Goal: Information Seeking & Learning: Check status

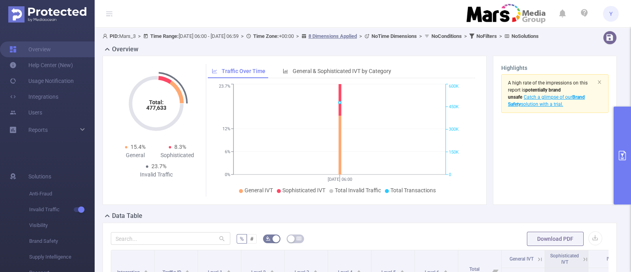
click at [621, 140] on button "primary" at bounding box center [622, 156] width 17 height 98
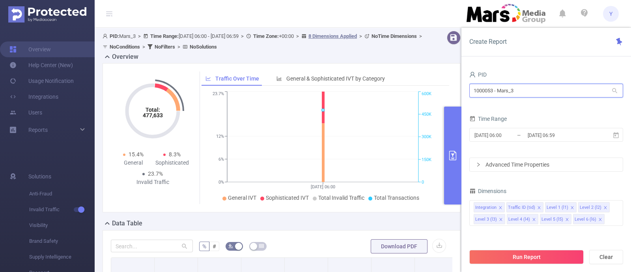
click at [548, 94] on input "1000053 - Mars_3" at bounding box center [546, 91] width 154 height 14
click at [577, 136] on input "[DATE] 06:59" at bounding box center [559, 135] width 64 height 11
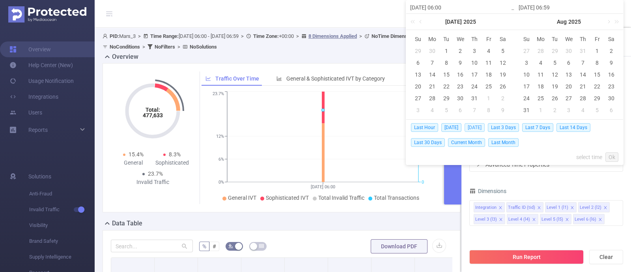
click at [468, 127] on span "[DATE]" at bounding box center [475, 127] width 20 height 9
type input "[DATE] 00:00"
type input "[DATE] 23:59"
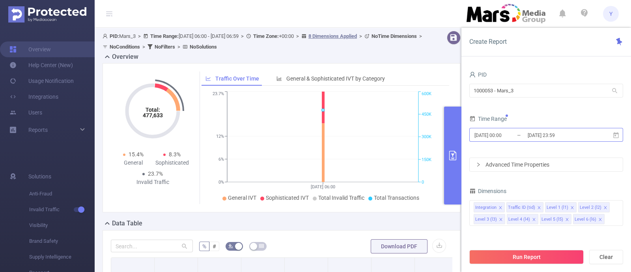
click at [562, 135] on input "[DATE] 23:59" at bounding box center [559, 135] width 64 height 11
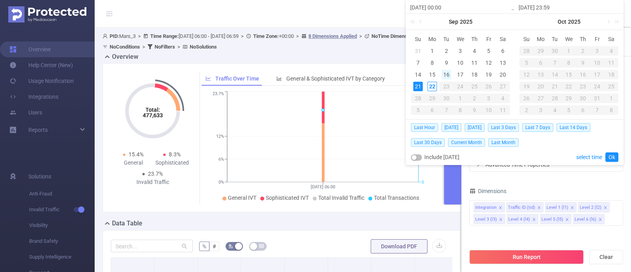
click at [444, 74] on div "16" at bounding box center [446, 74] width 9 height 9
type input "[DATE] 00:00"
type input "[DATE] 23:59"
type input "[DATE] 00:00"
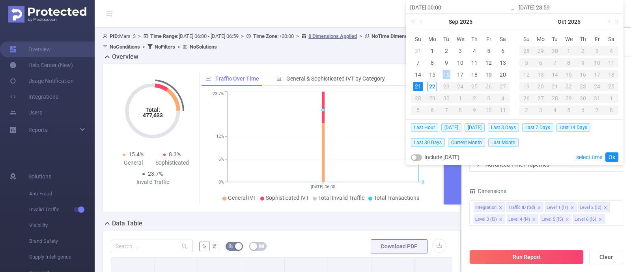
type input "[DATE] 23:59"
click at [615, 161] on link "Ok" at bounding box center [612, 156] width 13 height 9
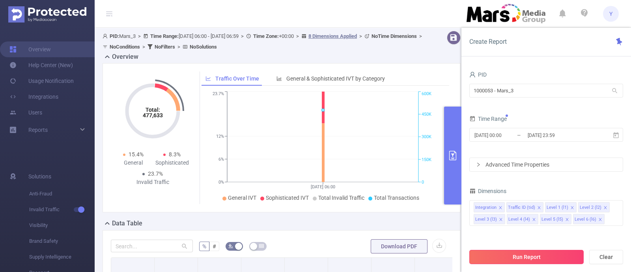
click at [546, 256] on button "Run Report" at bounding box center [526, 257] width 114 height 14
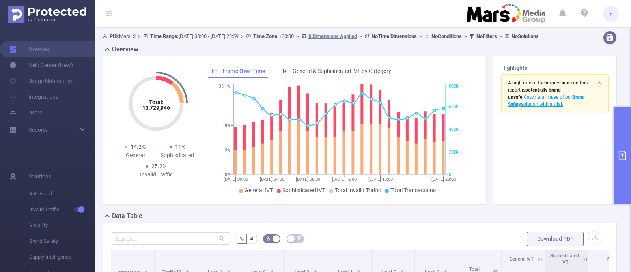
click at [625, 139] on button "primary" at bounding box center [622, 156] width 17 height 98
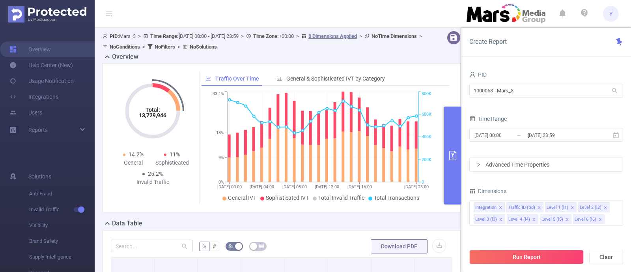
click at [533, 142] on div "[DATE] 00:00 _ [DATE] 23:59" at bounding box center [546, 135] width 154 height 19
click at [533, 138] on input "[DATE] 23:59" at bounding box center [559, 135] width 64 height 11
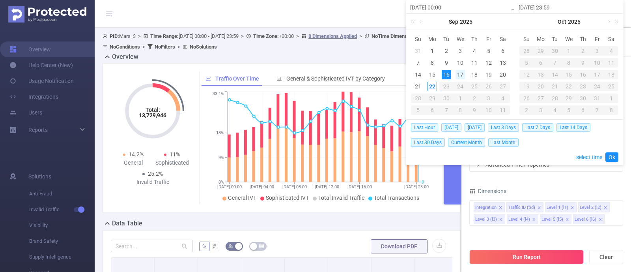
click at [463, 74] on div "17" at bounding box center [460, 74] width 9 height 9
type input "[DATE] 00:00"
type input "[DATE] 23:59"
type input "[DATE] 00:00"
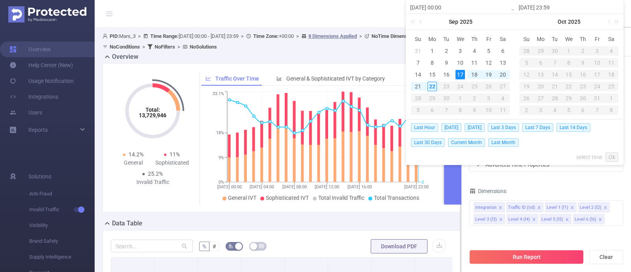
type input "[DATE] 23:59"
click at [614, 155] on link "Ok" at bounding box center [612, 156] width 13 height 9
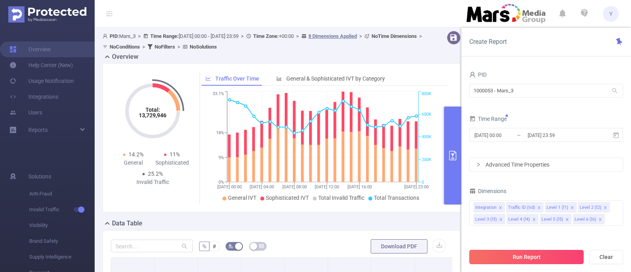
click at [552, 255] on button "Run Report" at bounding box center [526, 257] width 114 height 14
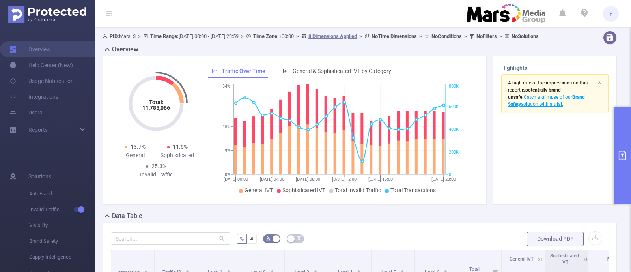
click at [623, 129] on button "primary" at bounding box center [622, 156] width 17 height 98
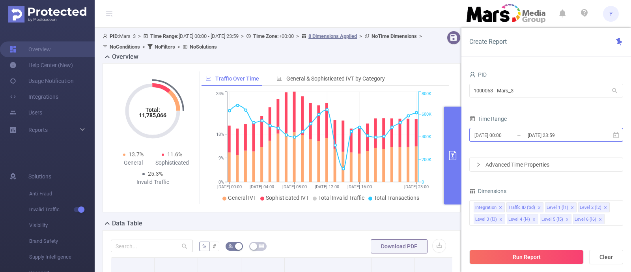
click at [570, 132] on input "[DATE] 23:59" at bounding box center [559, 135] width 64 height 11
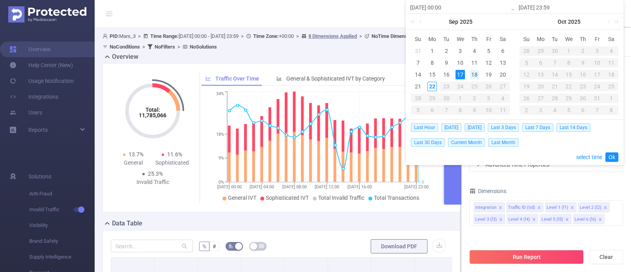
click at [477, 70] on div "18" at bounding box center [474, 74] width 9 height 9
type input "[DATE] 00:00"
type input "[DATE] 23:59"
type input "[DATE] 00:00"
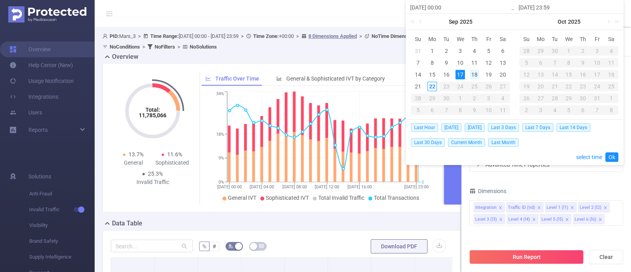
type input "[DATE] 23:59"
click at [614, 156] on link "Ok" at bounding box center [612, 156] width 13 height 9
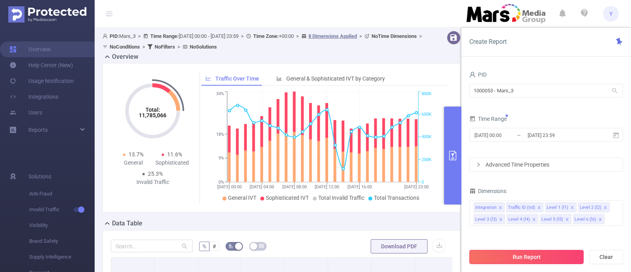
click at [530, 260] on button "Run Report" at bounding box center [526, 257] width 114 height 14
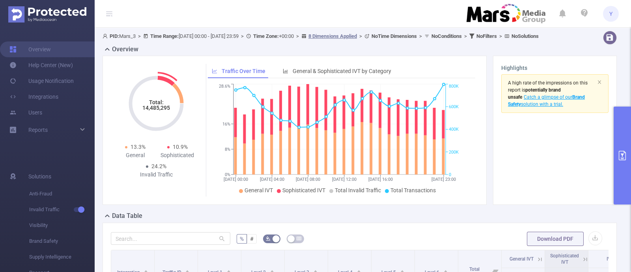
click at [160, 111] on tspan "14,485,295" at bounding box center [156, 108] width 28 height 6
copy tspan "14,485,295"
click at [624, 130] on button "primary" at bounding box center [622, 156] width 17 height 98
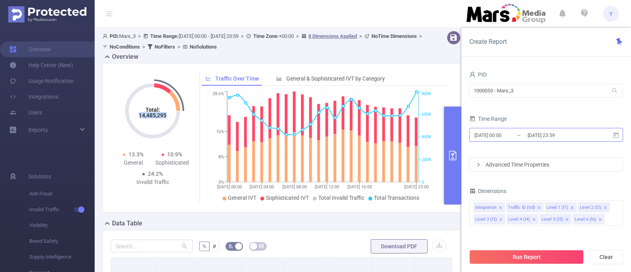
click at [518, 135] on input "[DATE] 00:00" at bounding box center [506, 135] width 64 height 11
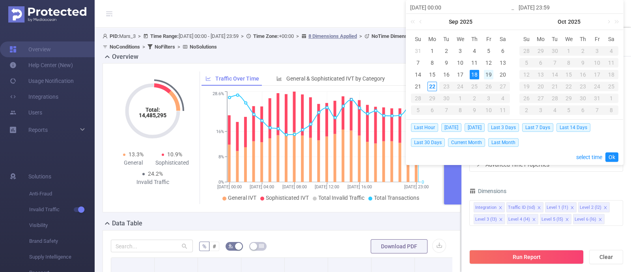
click at [486, 72] on div "19" at bounding box center [488, 74] width 9 height 9
type input "[DATE] 00:00"
type input "[DATE] 23:59"
type input "[DATE] 00:00"
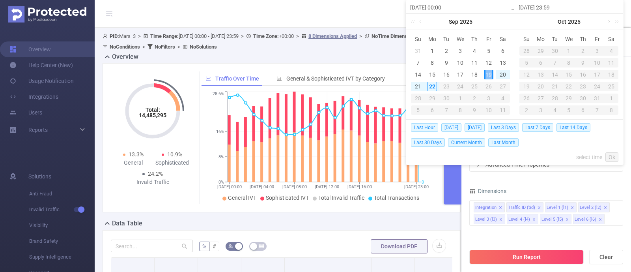
type input "[DATE] 23:59"
click at [615, 155] on link "Ok" at bounding box center [612, 156] width 13 height 9
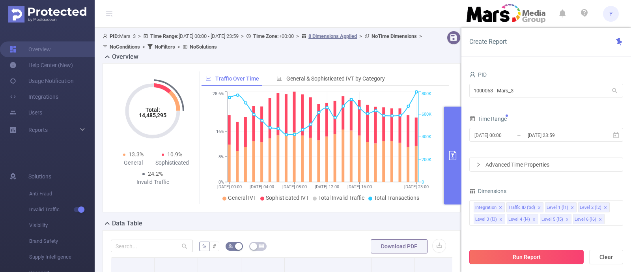
click at [532, 257] on button "Run Report" at bounding box center [526, 257] width 114 height 14
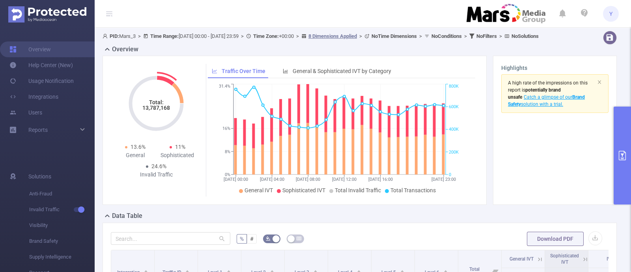
click at [158, 111] on tspan "13,787,168" at bounding box center [156, 108] width 28 height 6
copy tspan "13,787,168"
click at [628, 135] on button "primary" at bounding box center [622, 156] width 17 height 98
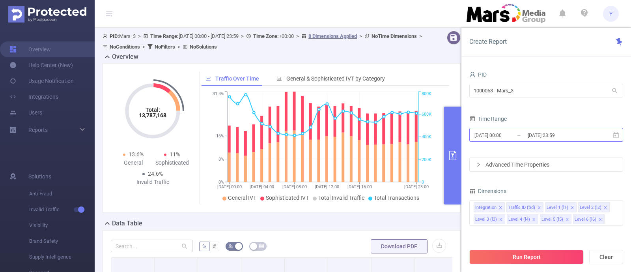
click at [573, 135] on input "[DATE] 23:59" at bounding box center [559, 135] width 64 height 11
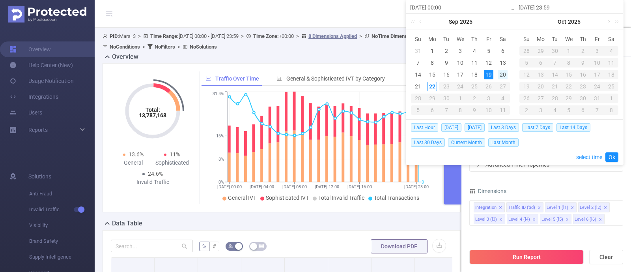
click at [499, 73] on div "20" at bounding box center [502, 74] width 9 height 9
type input "[DATE] 00:00"
type input "[DATE] 23:59"
type input "[DATE] 00:00"
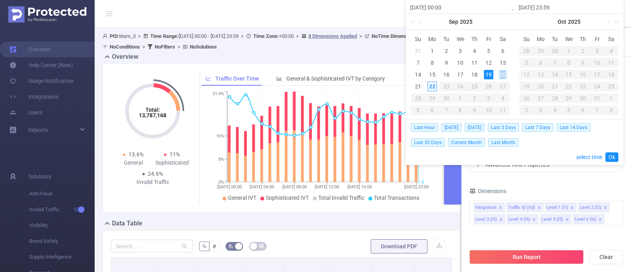
type input "[DATE] 23:59"
click at [612, 155] on link "Ok" at bounding box center [612, 156] width 13 height 9
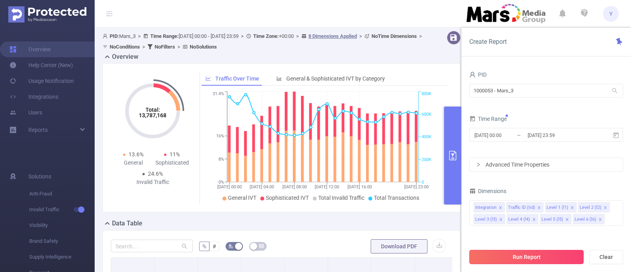
click at [544, 255] on button "Run Report" at bounding box center [526, 257] width 114 height 14
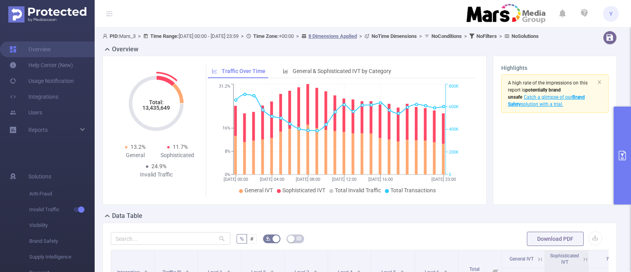
click at [150, 111] on tspan "13,435,649" at bounding box center [156, 108] width 28 height 6
copy tspan "13,435,649"
click at [627, 140] on button "primary" at bounding box center [622, 156] width 17 height 98
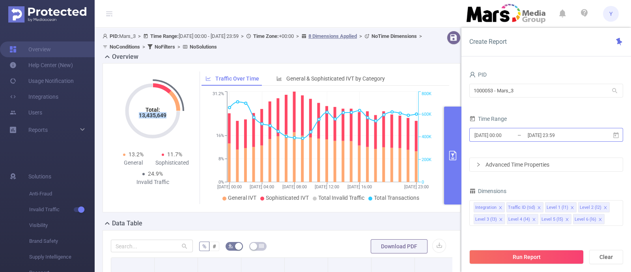
click at [534, 139] on input "[DATE] 23:59" at bounding box center [559, 135] width 64 height 11
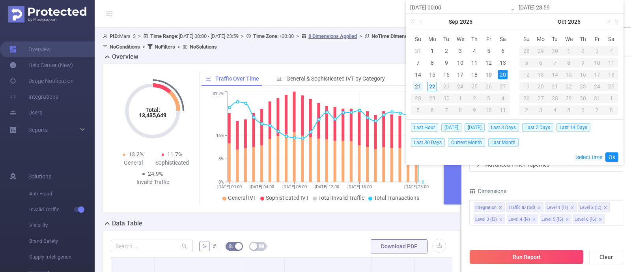
click at [419, 88] on div "21" at bounding box center [417, 86] width 9 height 9
type input "[DATE] 00:00"
type input "[DATE] 23:59"
type input "[DATE] 00:00"
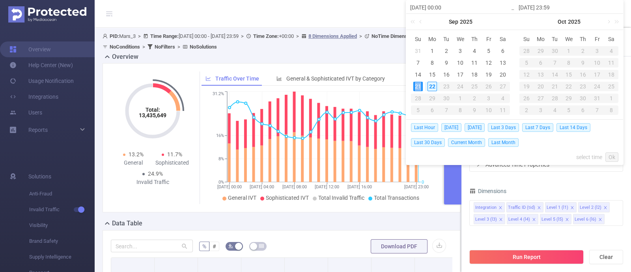
type input "[DATE] 23:59"
click at [611, 157] on link "Ok" at bounding box center [612, 156] width 13 height 9
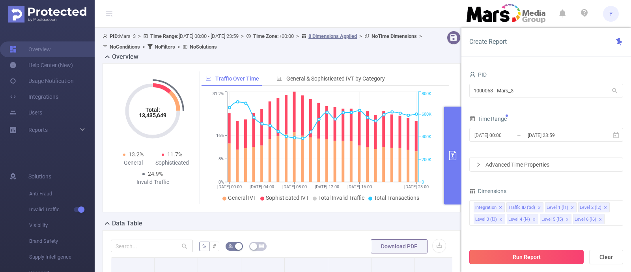
click at [487, 255] on button "Run Report" at bounding box center [526, 257] width 114 height 14
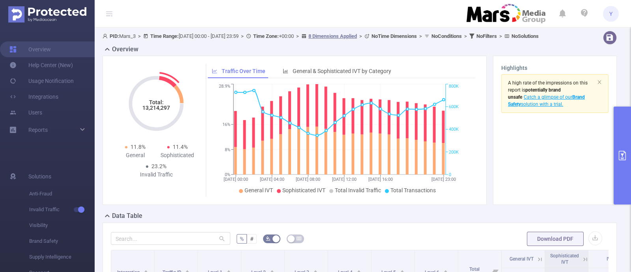
click at [152, 111] on tspan "13,214,297" at bounding box center [156, 108] width 28 height 6
copy tspan "13,214,297"
click at [623, 146] on button "primary" at bounding box center [622, 156] width 17 height 98
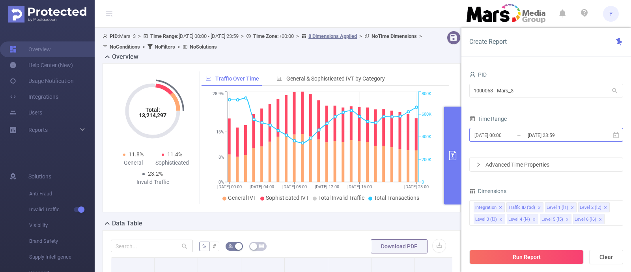
click at [584, 140] on input "[DATE] 23:59" at bounding box center [559, 135] width 64 height 11
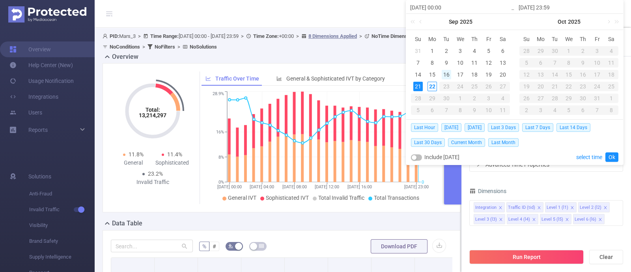
click at [447, 72] on div "16" at bounding box center [446, 74] width 9 height 9
type input "[DATE] 00:00"
type input "[DATE] 23:59"
type input "[DATE] 00:00"
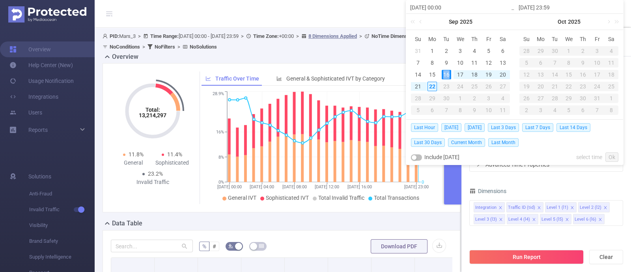
type input "[DATE] 23:59"
click at [615, 159] on link "Ok" at bounding box center [612, 156] width 13 height 9
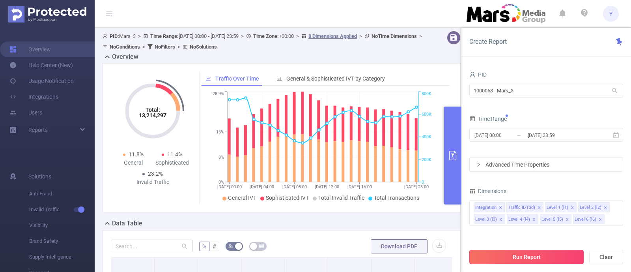
click at [529, 251] on button "Run Report" at bounding box center [526, 257] width 114 height 14
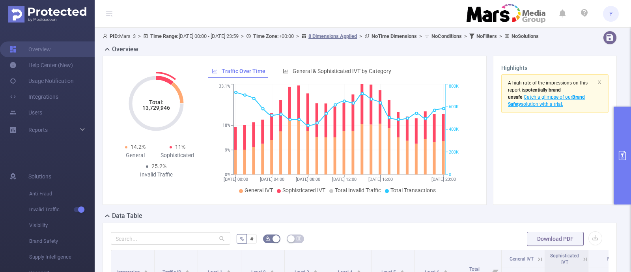
click at [156, 111] on tspan "13,729,946" at bounding box center [156, 108] width 28 height 6
copy tspan "13,729,946"
drag, startPoint x: 625, startPoint y: 145, endPoint x: 619, endPoint y: 143, distance: 6.6
click at [625, 145] on button "primary" at bounding box center [622, 156] width 17 height 98
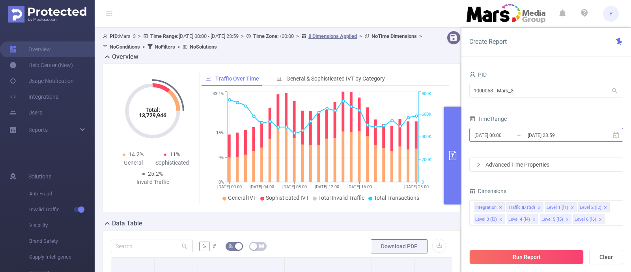
click at [537, 135] on input "[DATE] 23:59" at bounding box center [559, 135] width 64 height 11
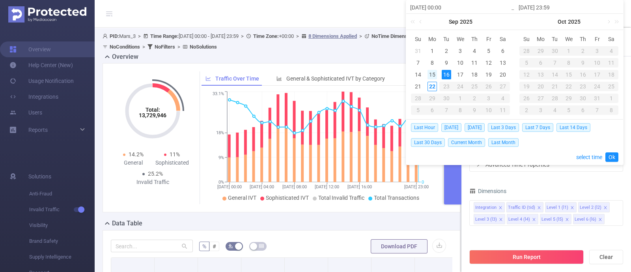
click at [435, 76] on div "15" at bounding box center [432, 74] width 9 height 9
type input "[DATE] 00:00"
type input "[DATE] 23:59"
type input "[DATE] 00:00"
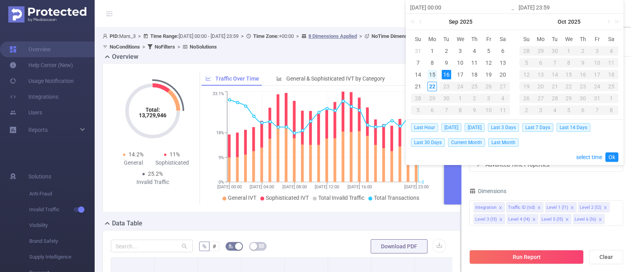
type input "[DATE] 23:59"
click at [611, 161] on link "Ok" at bounding box center [612, 156] width 13 height 9
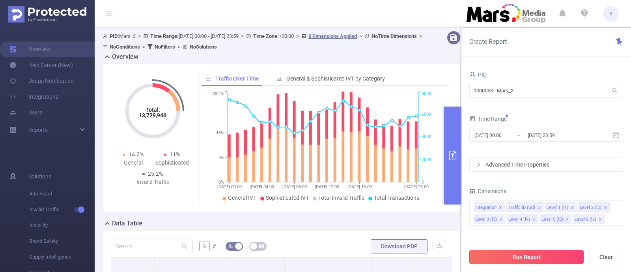
click at [541, 257] on button "Run Report" at bounding box center [526, 257] width 114 height 14
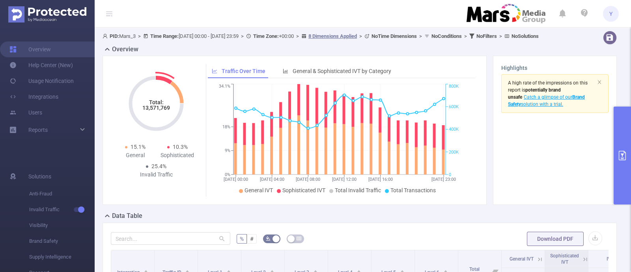
click at [150, 111] on tspan "13,571,769" at bounding box center [156, 108] width 28 height 6
copy tspan "13,571,769"
click at [623, 142] on button "primary" at bounding box center [622, 156] width 17 height 98
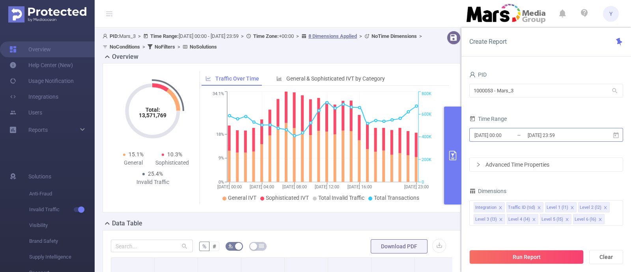
click at [576, 138] on input "[DATE] 23:59" at bounding box center [559, 135] width 64 height 11
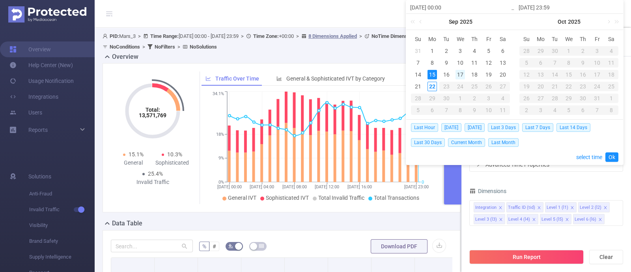
click at [464, 76] on div "17" at bounding box center [460, 74] width 9 height 9
type input "[DATE] 00:00"
type input "[DATE] 23:59"
type input "[DATE] 00:00"
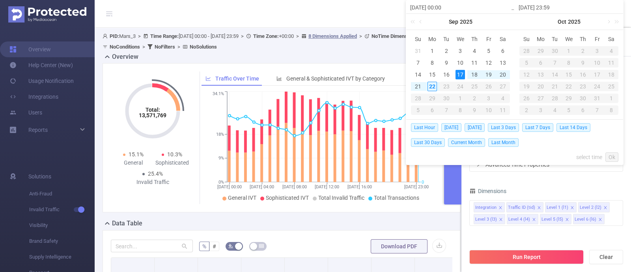
type input "[DATE] 23:59"
click at [611, 155] on link "Ok" at bounding box center [612, 156] width 13 height 9
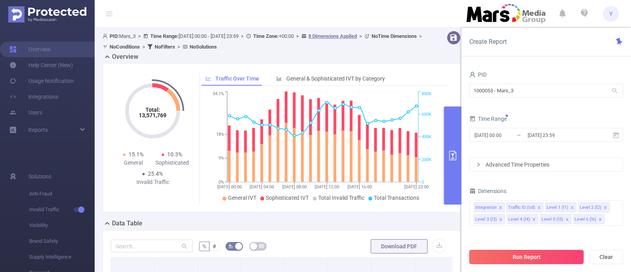
click at [526, 253] on button "Run Report" at bounding box center [526, 257] width 114 height 14
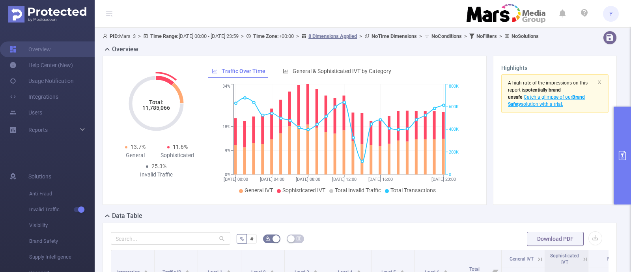
click at [152, 111] on tspan "11,785,066" at bounding box center [156, 108] width 28 height 6
copy tspan "11,785,066"
click at [626, 133] on button "primary" at bounding box center [622, 156] width 17 height 98
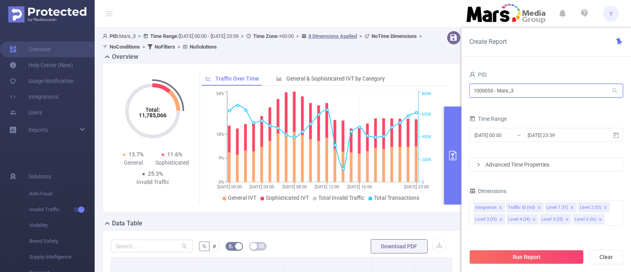
drag, startPoint x: 534, startPoint y: 90, endPoint x: 448, endPoint y: 97, distance: 86.4
click at [456, 98] on section "PID: Mars_3 > Time Range: [DATE] 00:00 - [DATE] 23:59 > Time Zone: +00:00 > 8 D…" at bounding box center [363, 276] width 537 height 497
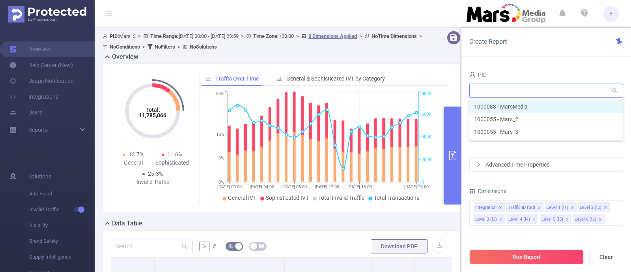
click at [529, 107] on li "1000083 - MarsMedia" at bounding box center [546, 106] width 154 height 13
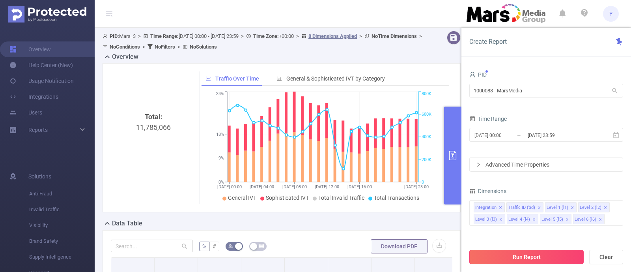
click at [511, 254] on button "Run Report" at bounding box center [526, 257] width 114 height 14
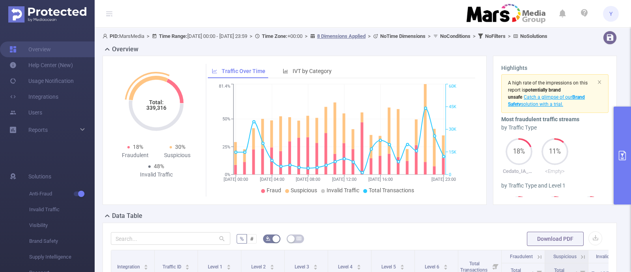
click at [152, 111] on tspan "339,316" at bounding box center [156, 108] width 20 height 6
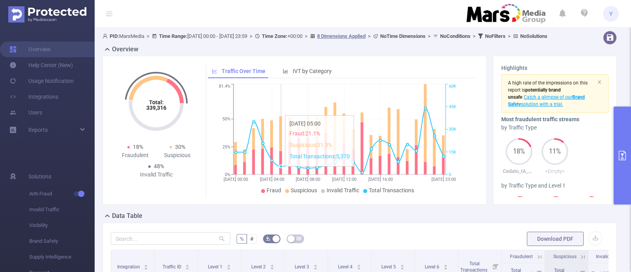
copy tspan "339,316"
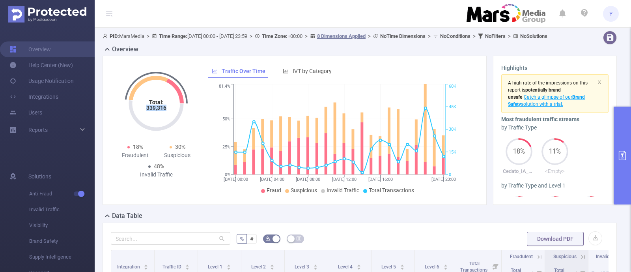
click at [631, 143] on button "primary" at bounding box center [622, 156] width 17 height 98
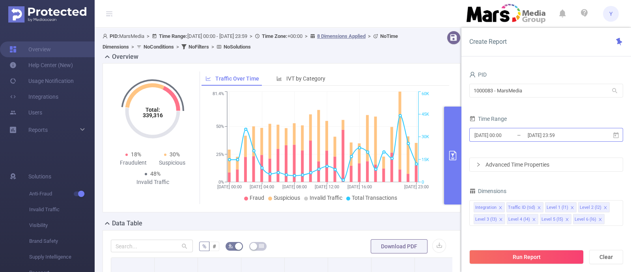
click at [574, 130] on input "[DATE] 23:59" at bounding box center [559, 135] width 64 height 11
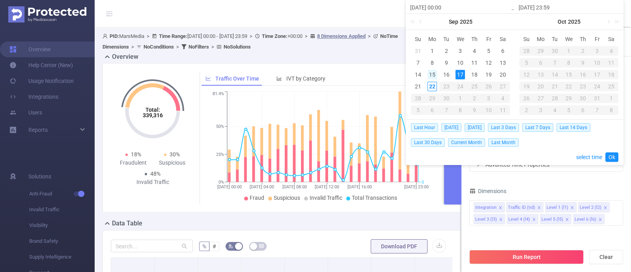
click at [434, 73] on div "15" at bounding box center [432, 74] width 9 height 9
type input "[DATE] 00:00"
type input "[DATE] 23:59"
type input "[DATE] 00:00"
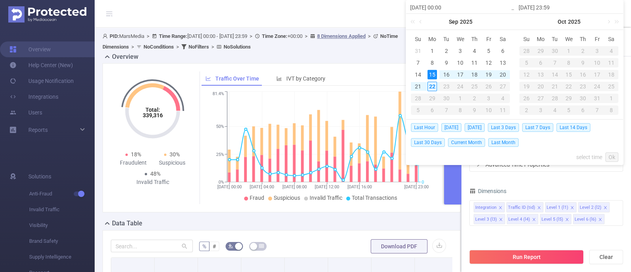
type input "[DATE] 23:59"
click at [612, 153] on link "Ok" at bounding box center [612, 156] width 13 height 9
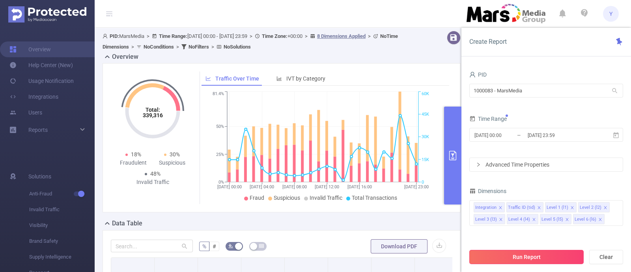
click at [544, 258] on button "Run Report" at bounding box center [526, 257] width 114 height 14
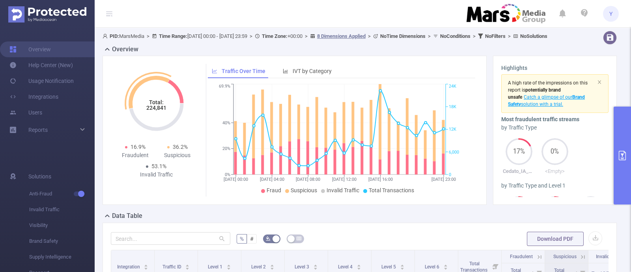
click at [152, 111] on tspan "224,841" at bounding box center [156, 108] width 20 height 6
copy tspan "224,841"
click at [625, 150] on button "primary" at bounding box center [622, 156] width 17 height 98
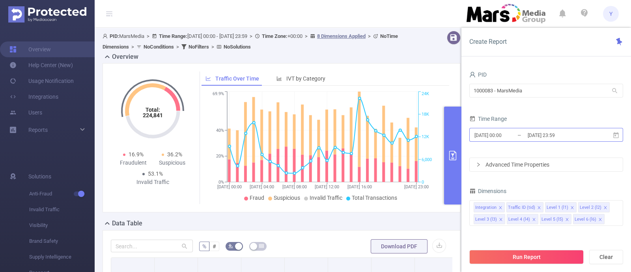
click at [578, 137] on input "[DATE] 23:59" at bounding box center [559, 135] width 64 height 11
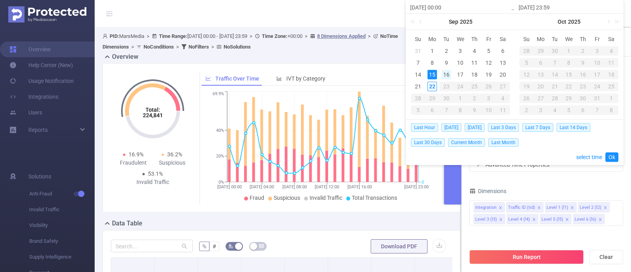
click at [445, 75] on div "16" at bounding box center [446, 74] width 9 height 9
type input "[DATE] 00:00"
type input "[DATE] 23:59"
type input "[DATE] 00:00"
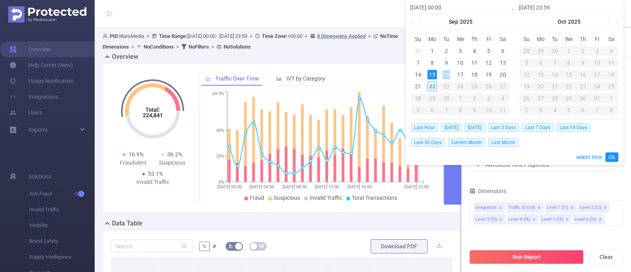
type input "[DATE] 23:59"
click at [610, 157] on link "Ok" at bounding box center [612, 156] width 13 height 9
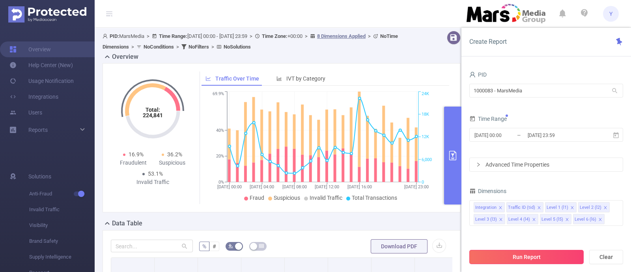
click at [530, 252] on button "Run Report" at bounding box center [526, 257] width 114 height 14
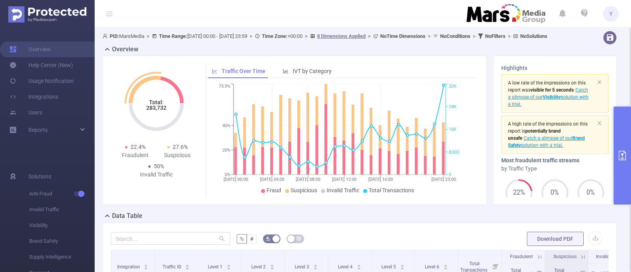
click at [164, 111] on tspan "283,732" at bounding box center [156, 108] width 20 height 6
copy tspan "283,732"
click at [625, 143] on button "primary" at bounding box center [622, 156] width 17 height 98
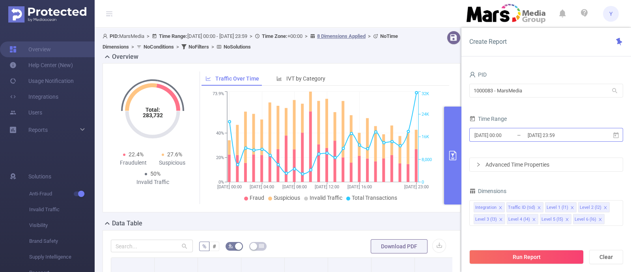
click at [578, 138] on input "[DATE] 23:59" at bounding box center [559, 135] width 64 height 11
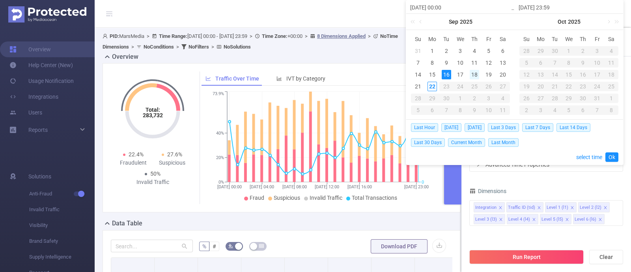
click at [473, 74] on div "18" at bounding box center [474, 74] width 9 height 9
type input "[DATE] 00:00"
type input "[DATE] 23:59"
type input "[DATE] 00:00"
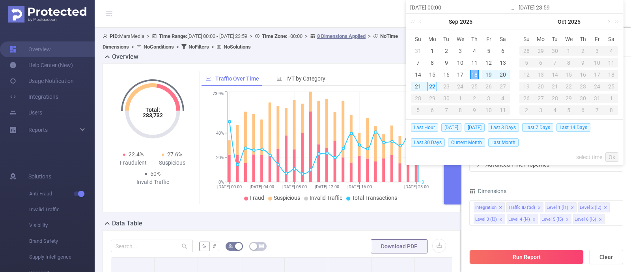
type input "[DATE] 23:59"
click at [615, 158] on link "Ok" at bounding box center [612, 156] width 13 height 9
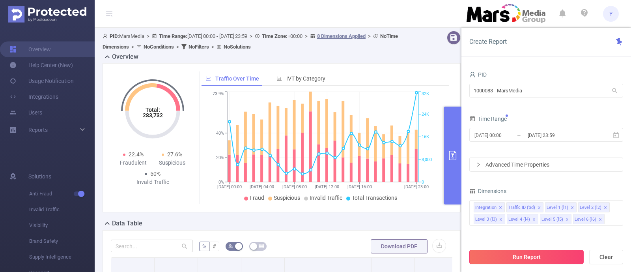
click at [553, 257] on button "Run Report" at bounding box center [526, 257] width 114 height 14
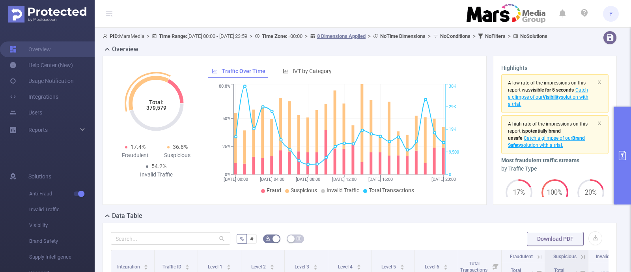
click at [160, 111] on tspan "379,579" at bounding box center [156, 108] width 20 height 6
click at [626, 132] on button "primary" at bounding box center [622, 156] width 17 height 98
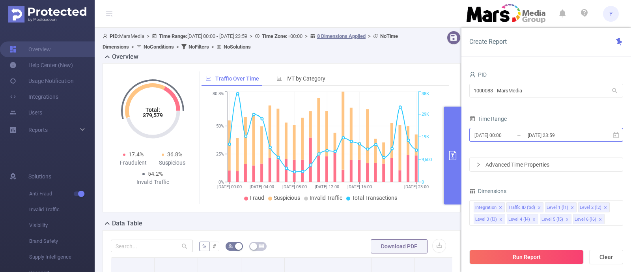
click at [573, 130] on input "[DATE] 23:59" at bounding box center [559, 135] width 64 height 11
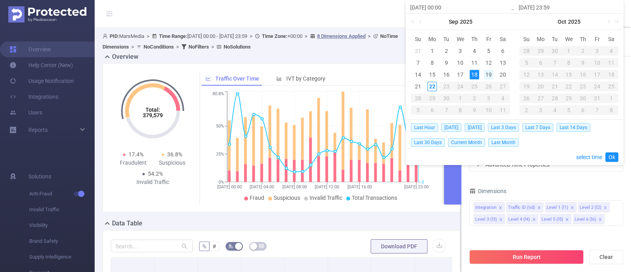
click at [488, 75] on div "19" at bounding box center [488, 74] width 9 height 9
type input "[DATE] 00:00"
type input "[DATE] 23:59"
type input "[DATE] 00:00"
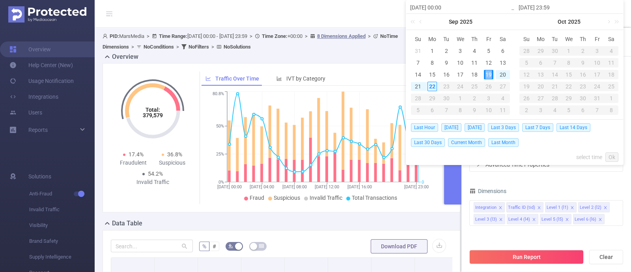
type input "[DATE] 23:59"
drag, startPoint x: 610, startPoint y: 156, endPoint x: 596, endPoint y: 168, distance: 18.7
click at [610, 156] on link "Ok" at bounding box center [612, 156] width 13 height 9
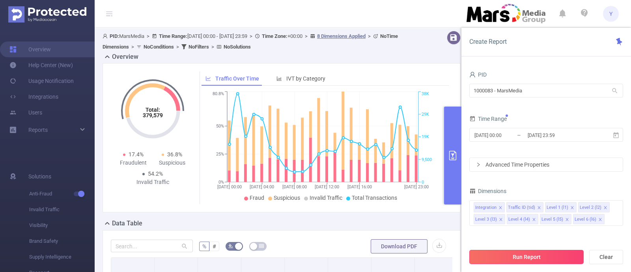
click at [540, 253] on button "Run Report" at bounding box center [526, 257] width 114 height 14
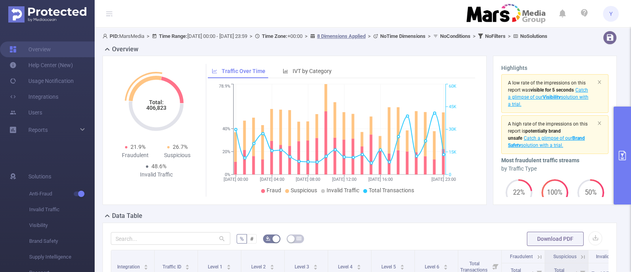
click at [150, 111] on tspan "406,823" at bounding box center [156, 108] width 20 height 6
click at [151, 111] on tspan "406,823" at bounding box center [156, 108] width 20 height 6
click at [621, 139] on button "primary" at bounding box center [622, 156] width 17 height 98
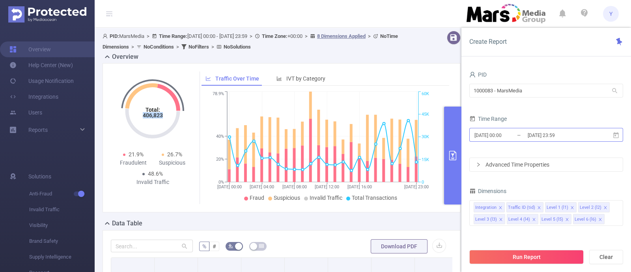
click at [582, 135] on input "[DATE] 23:59" at bounding box center [559, 135] width 64 height 11
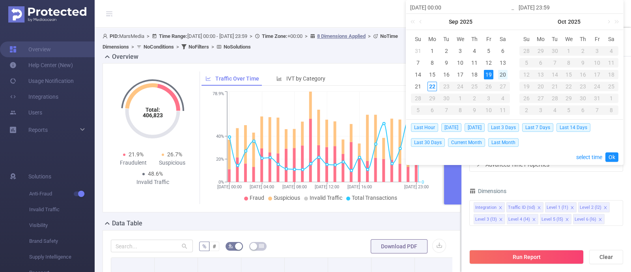
click at [500, 74] on div "20" at bounding box center [502, 74] width 9 height 9
type input "[DATE] 00:00"
type input "[DATE] 23:59"
type input "[DATE] 00:00"
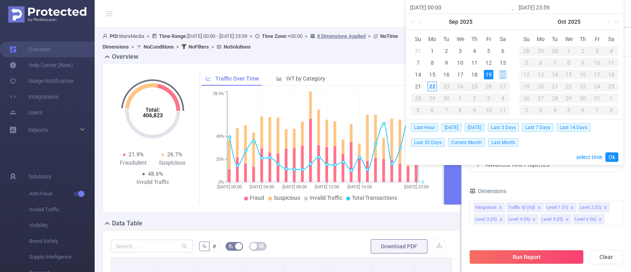
type input "[DATE] 23:59"
click at [606, 152] on link "Ok" at bounding box center [612, 156] width 13 height 9
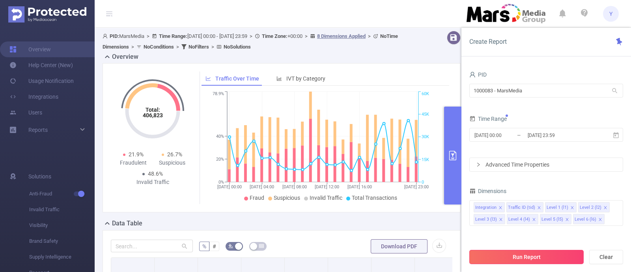
click at [551, 251] on button "Run Report" at bounding box center [526, 257] width 114 height 14
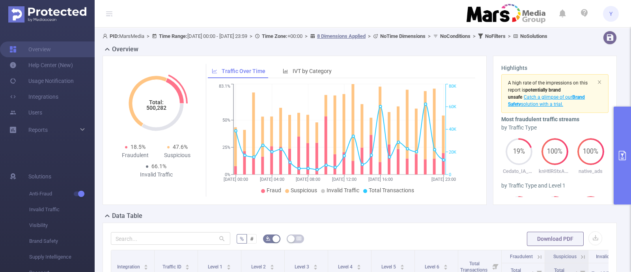
click at [155, 111] on tspan "500,282" at bounding box center [156, 108] width 20 height 6
click at [623, 150] on button "primary" at bounding box center [622, 156] width 17 height 98
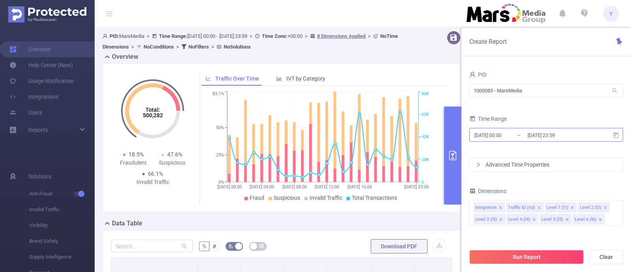
click at [580, 133] on input "[DATE] 23:59" at bounding box center [559, 135] width 64 height 11
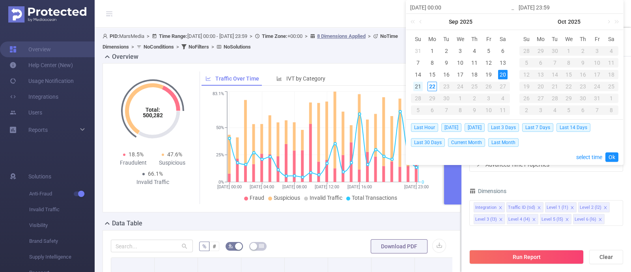
click at [415, 88] on div "21" at bounding box center [417, 86] width 9 height 9
type input "[DATE] 00:00"
type input "[DATE] 23:59"
type input "[DATE] 00:00"
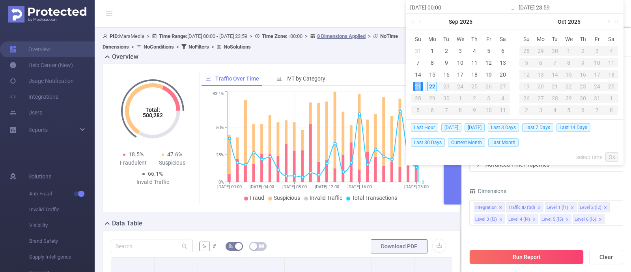
type input "[DATE] 23:59"
click at [613, 155] on link "Ok" at bounding box center [612, 156] width 13 height 9
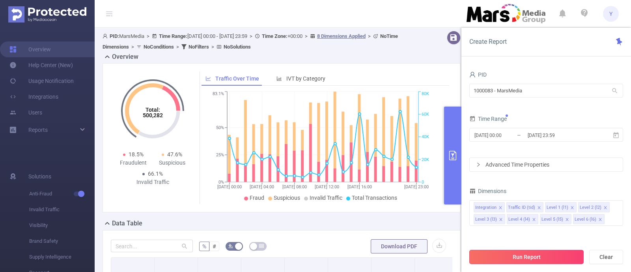
click at [539, 253] on button "Run Report" at bounding box center [526, 257] width 114 height 14
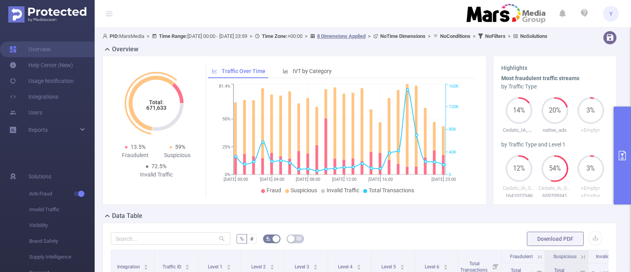
click at [158, 111] on tspan "671,633" at bounding box center [156, 108] width 20 height 6
click at [621, 21] on header "Y" at bounding box center [315, 14] width 631 height 28
click at [619, 20] on header "Y" at bounding box center [315, 14] width 631 height 28
click at [617, 16] on span "Y" at bounding box center [611, 14] width 16 height 16
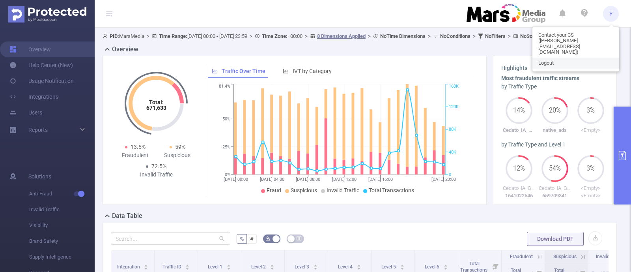
click at [570, 58] on link "Logout" at bounding box center [576, 63] width 87 height 11
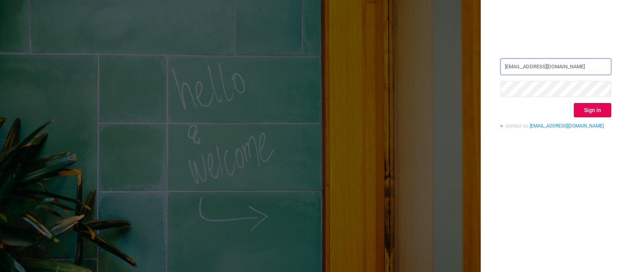
click at [547, 65] on input "[EMAIL_ADDRESS][DOMAIN_NAME]" at bounding box center [556, 66] width 111 height 17
type input "[EMAIL_ADDRESS][DOMAIN_NAME]"
click at [587, 110] on button "Sign in" at bounding box center [592, 110] width 37 height 14
